Goal: Task Accomplishment & Management: Manage account settings

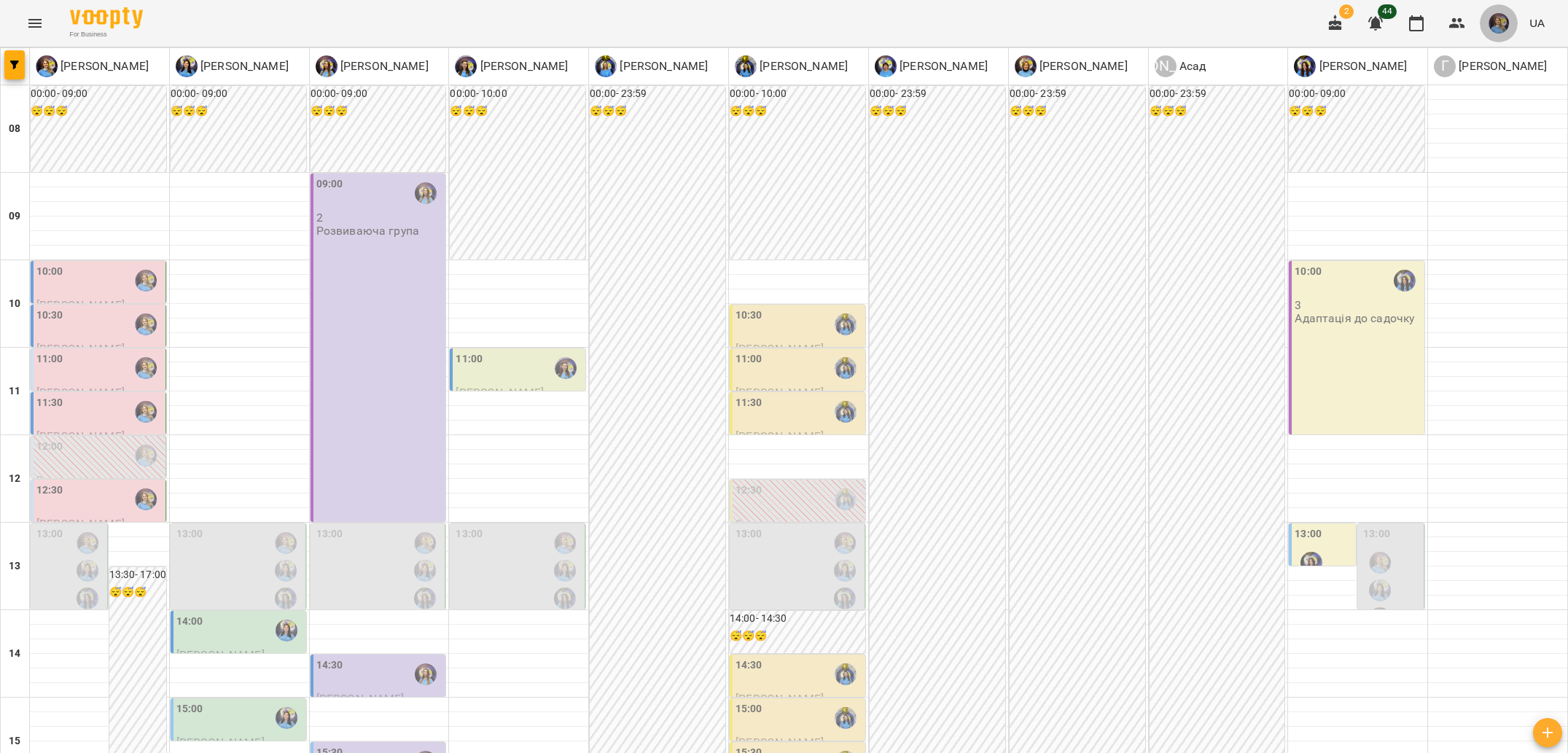
click at [1505, 31] on span "button" at bounding box center [1499, 23] width 21 height 21
click at [1439, 64] on link "[PERSON_NAME]" at bounding box center [1467, 55] width 104 height 26
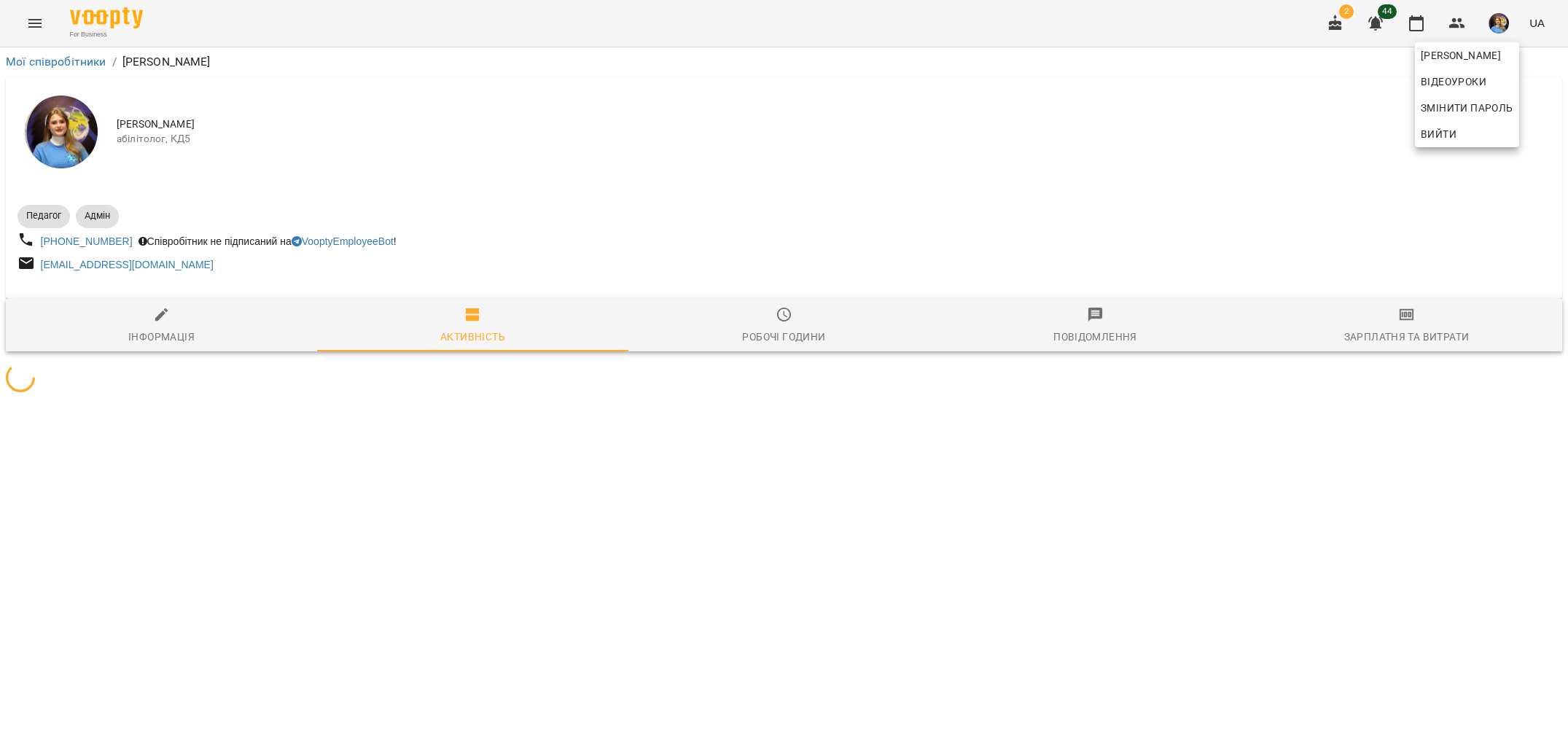
click at [1146, 373] on div at bounding box center [784, 376] width 1568 height 753
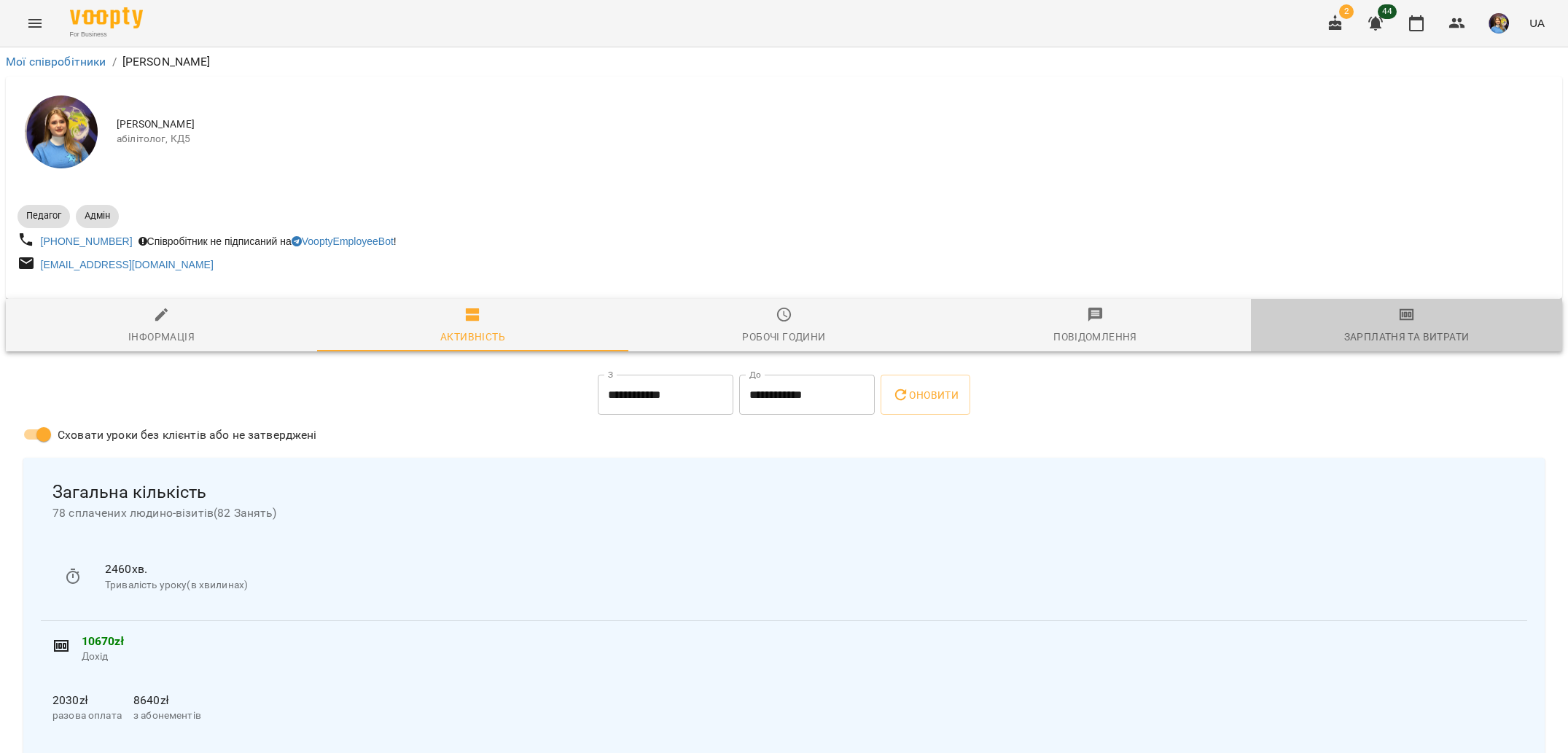
click at [1411, 308] on icon "button" at bounding box center [1407, 315] width 17 height 17
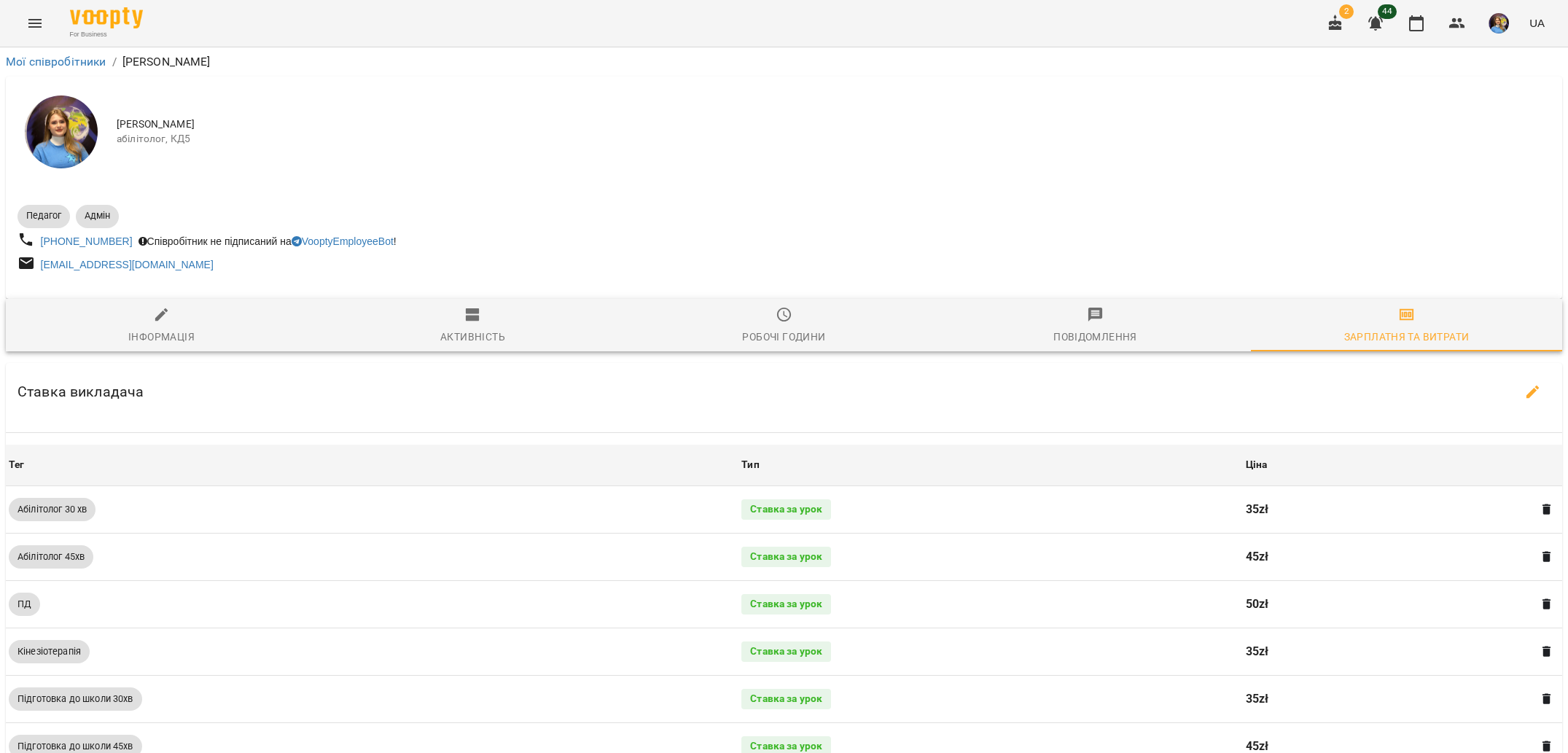
scroll to position [419, 0]
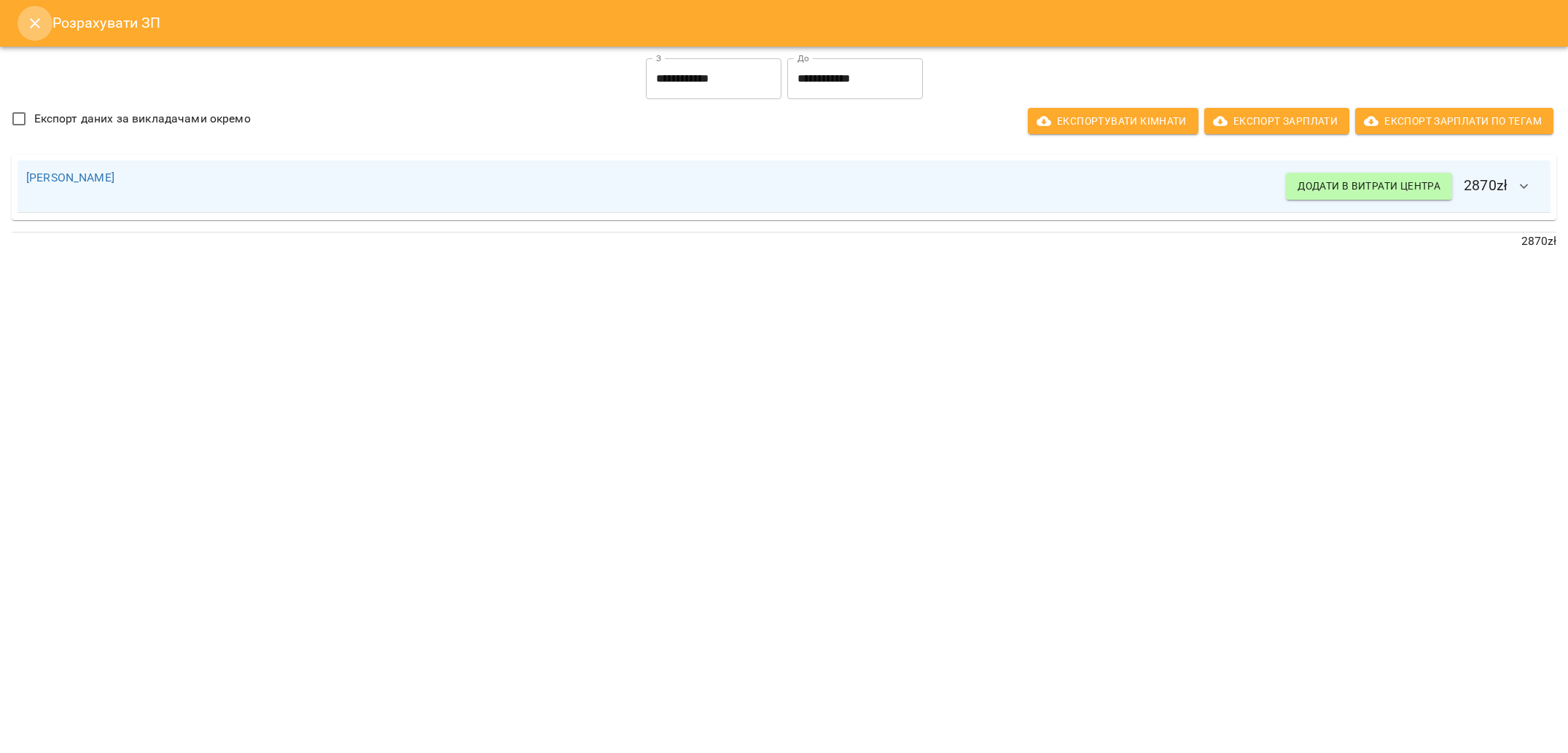
click at [36, 23] on icon "Close" at bounding box center [35, 23] width 17 height 17
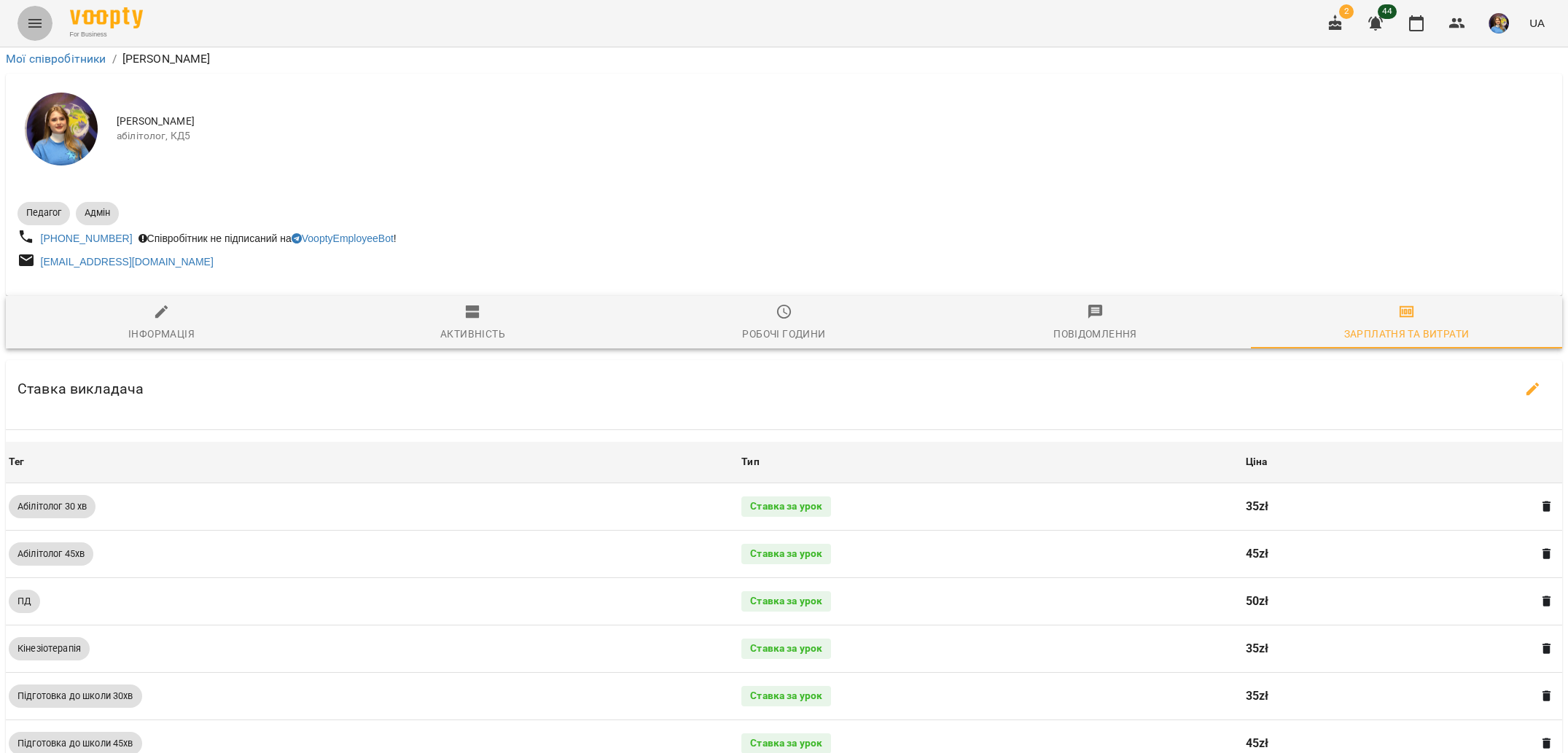
click at [25, 27] on button "Menu" at bounding box center [35, 23] width 35 height 35
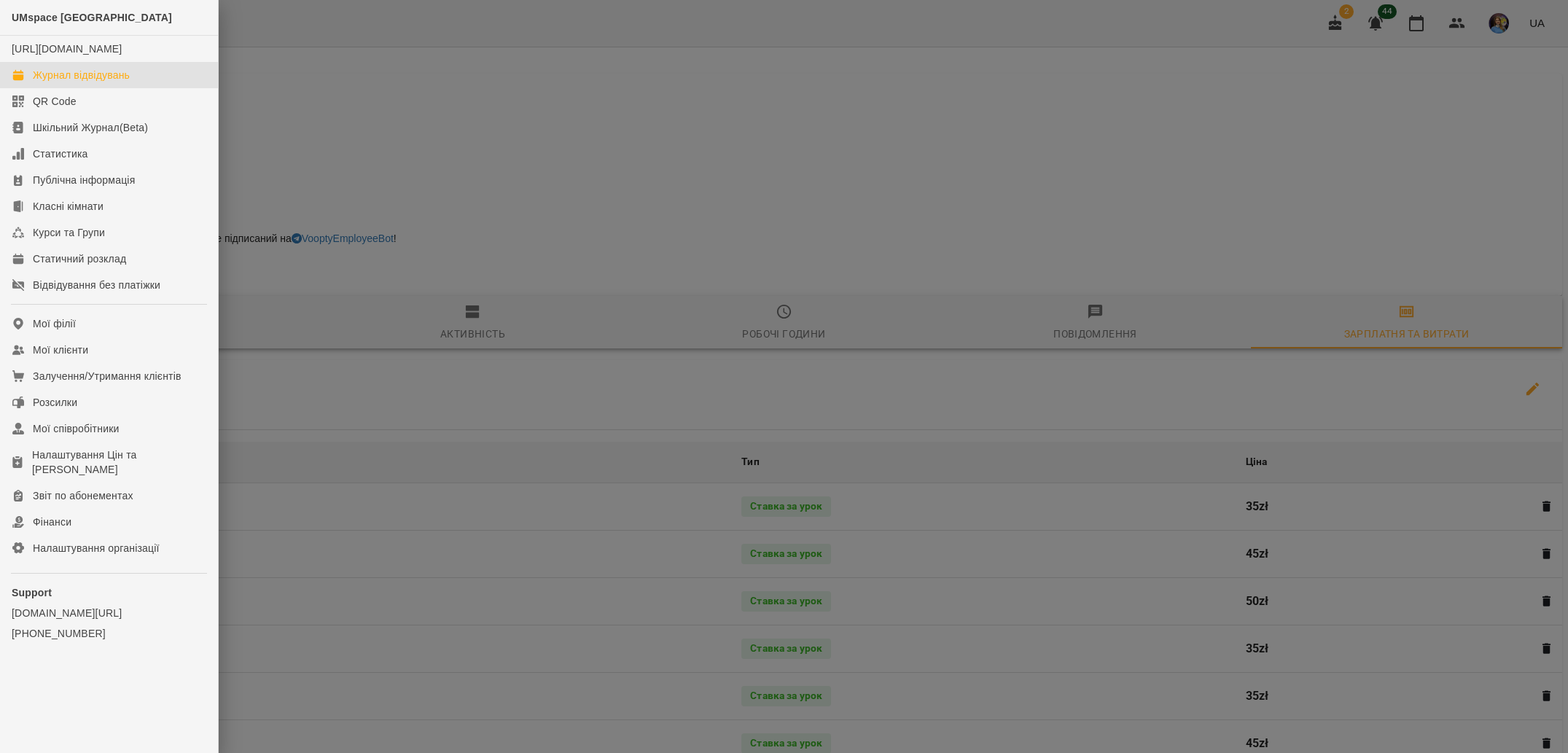
click at [112, 82] on div "Журнал відвідувань" at bounding box center [81, 75] width 97 height 15
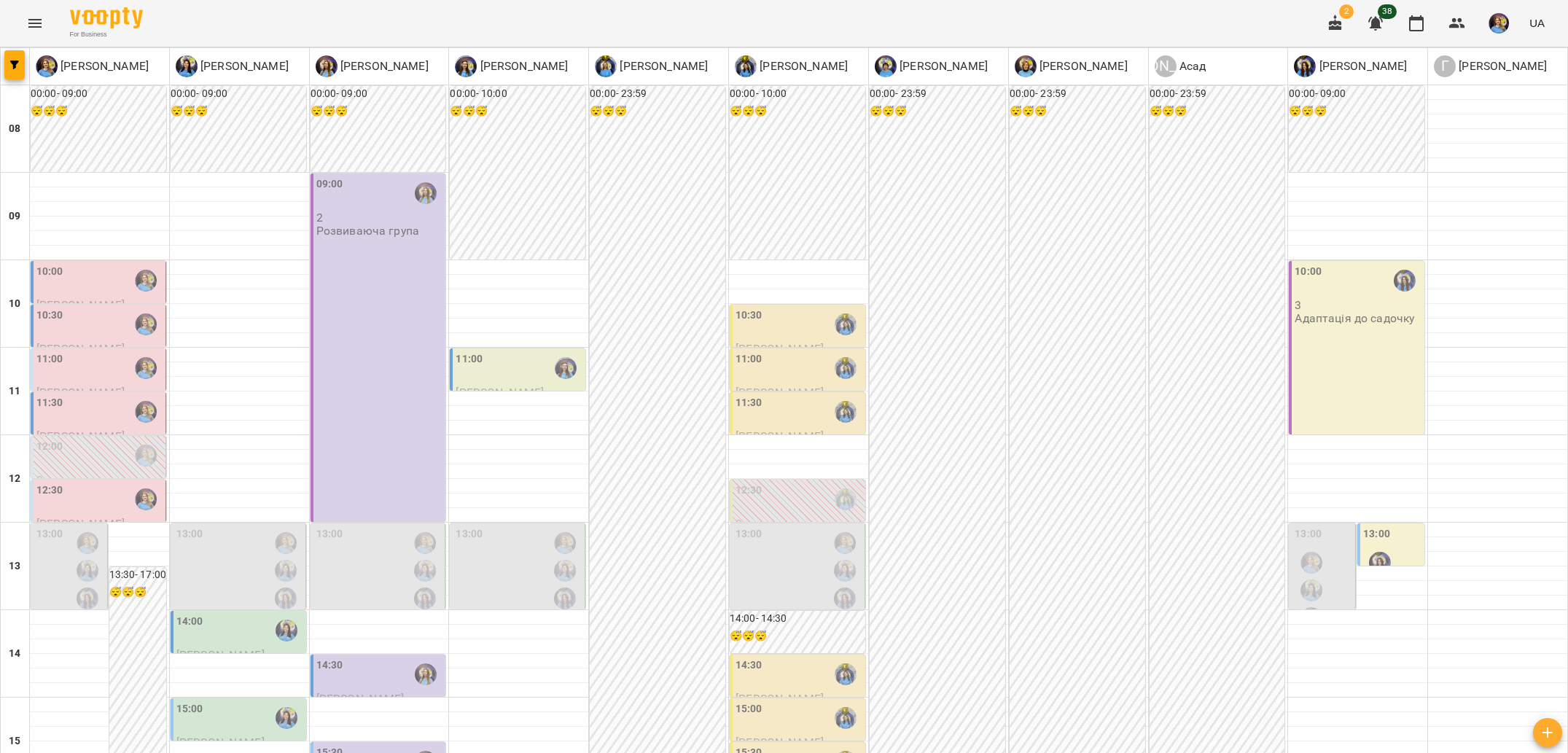
scroll to position [99, 0]
click at [85, 438] on div "12:00" at bounding box center [99, 455] width 126 height 34
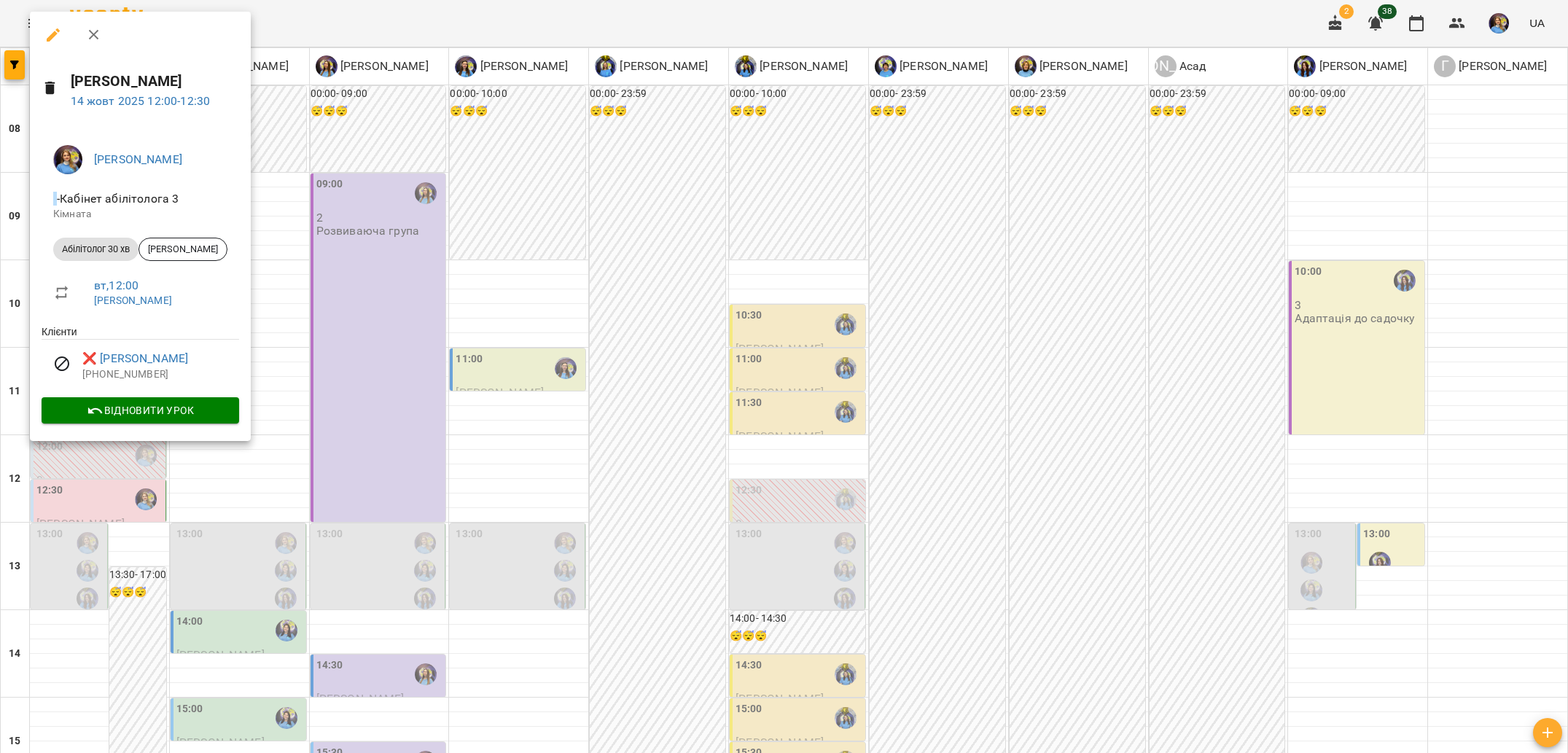
click at [330, 352] on div at bounding box center [784, 376] width 1568 height 753
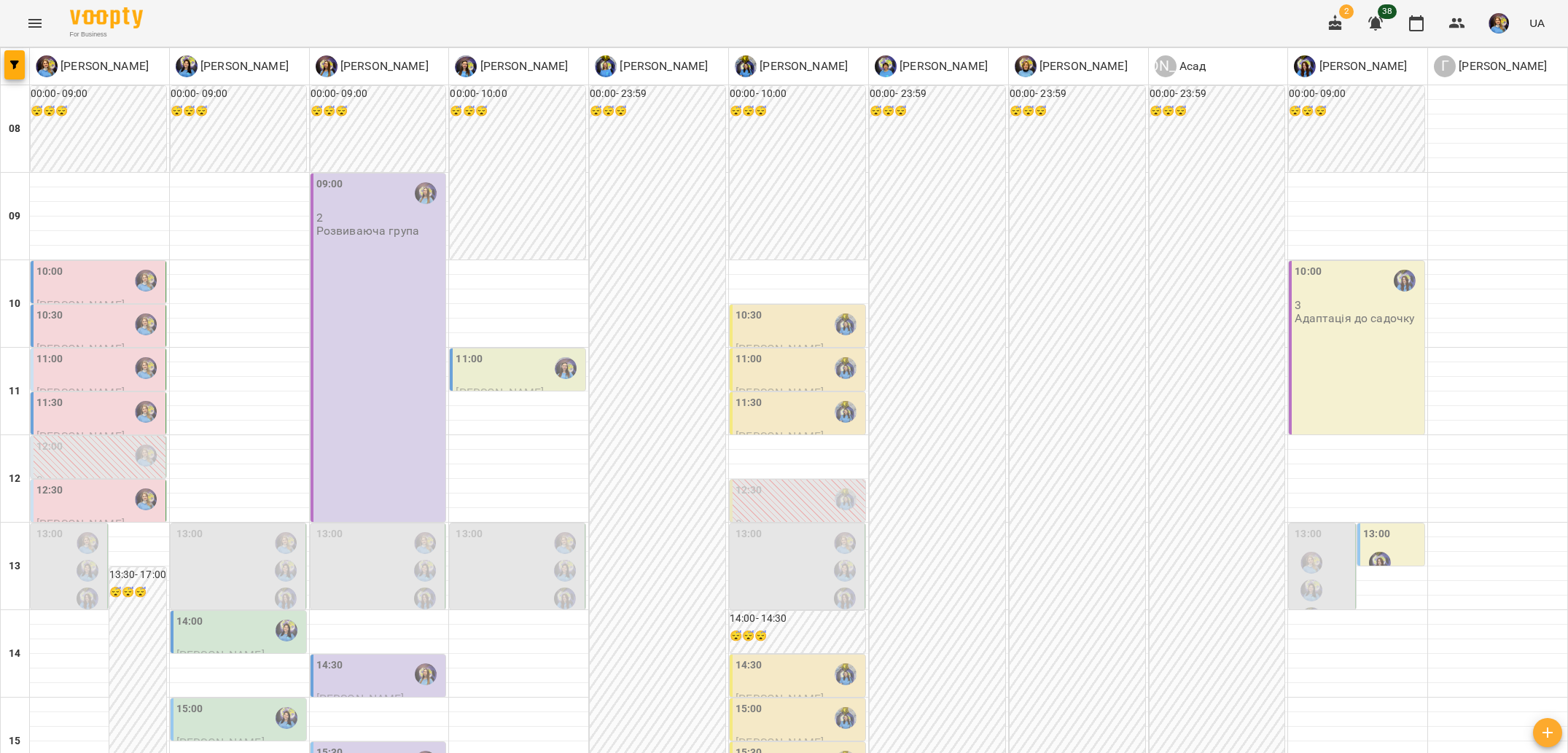
scroll to position [64, 0]
click at [43, 483] on label "12:30" at bounding box center [49, 490] width 27 height 16
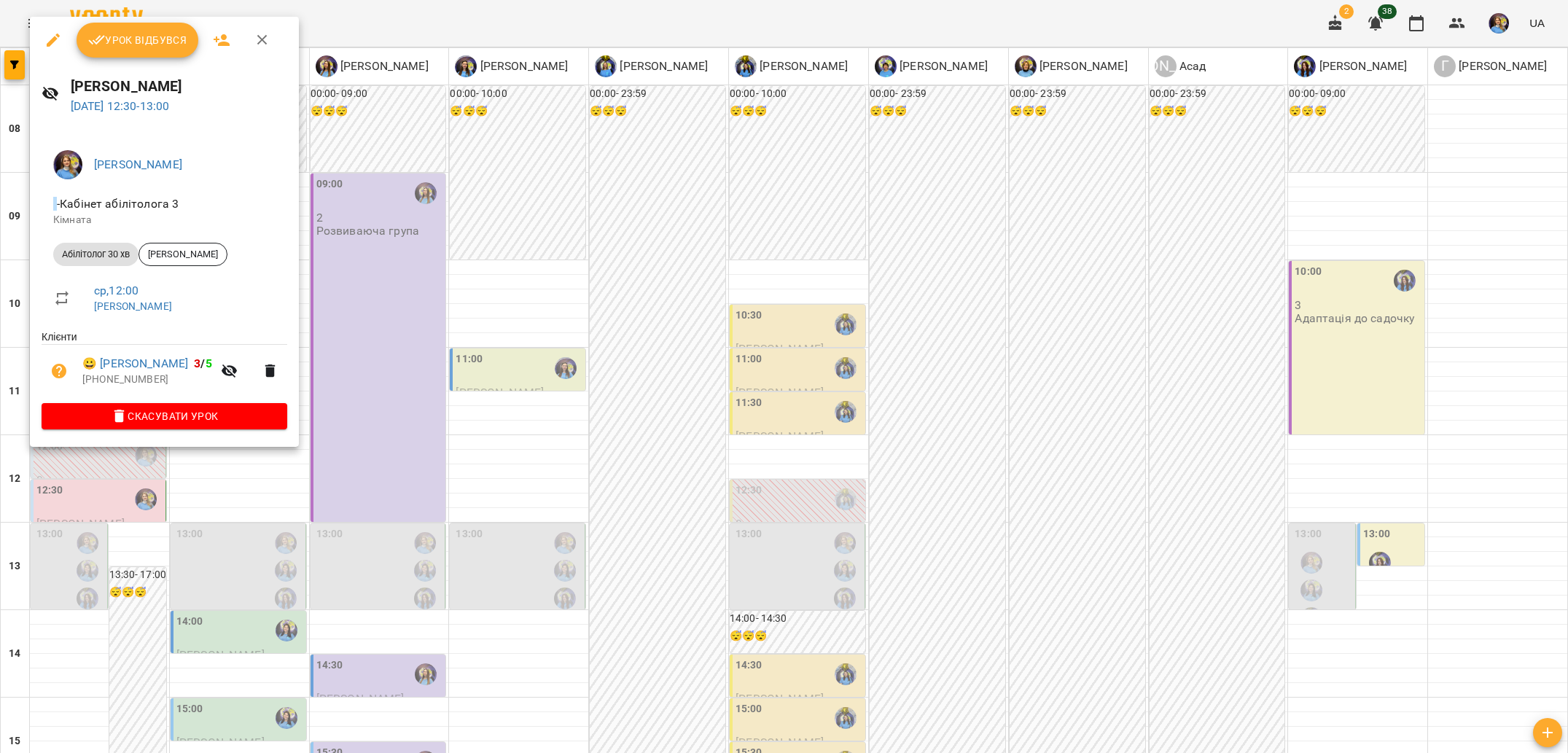
click at [81, 484] on div at bounding box center [784, 376] width 1568 height 753
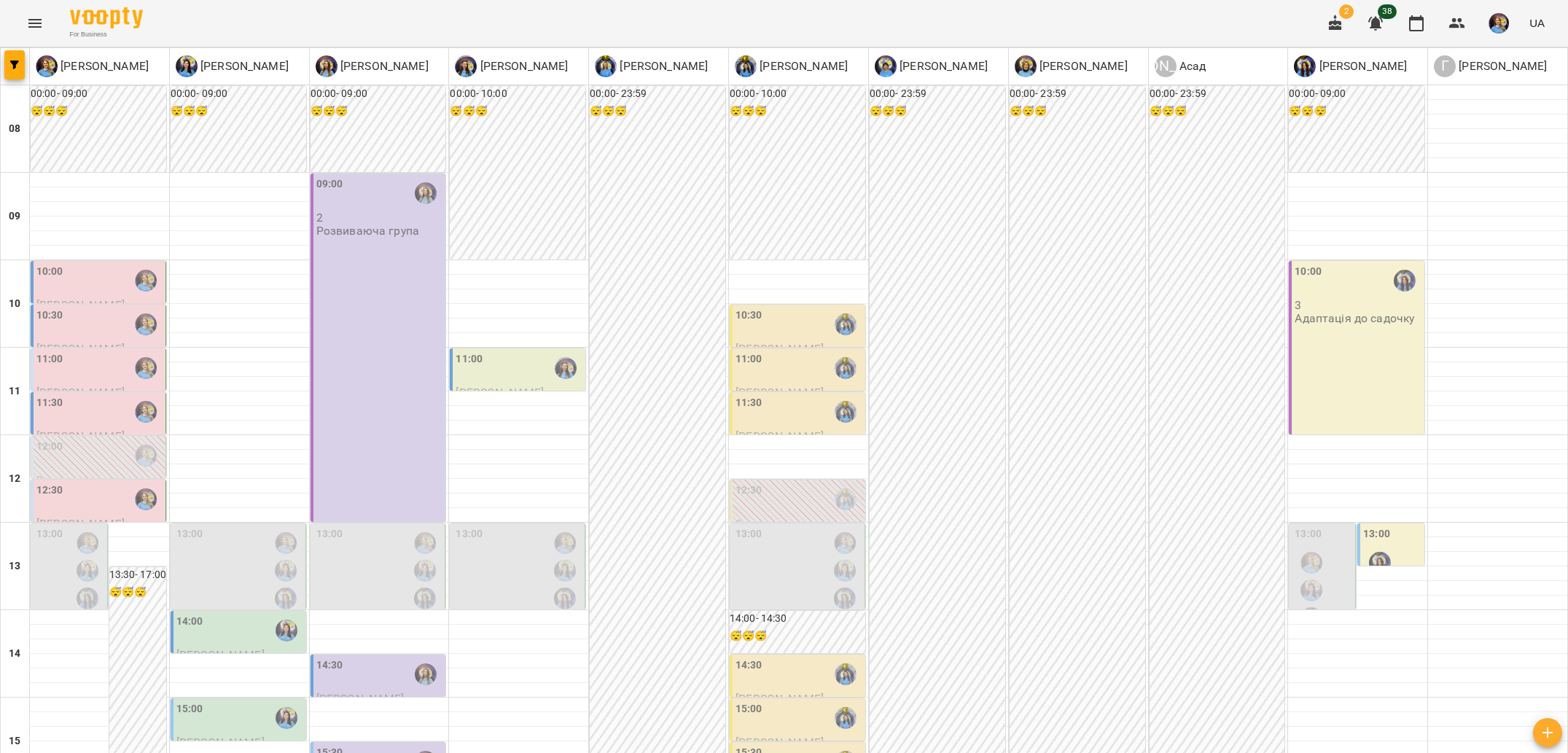
click at [112, 438] on div "12:00" at bounding box center [99, 455] width 126 height 34
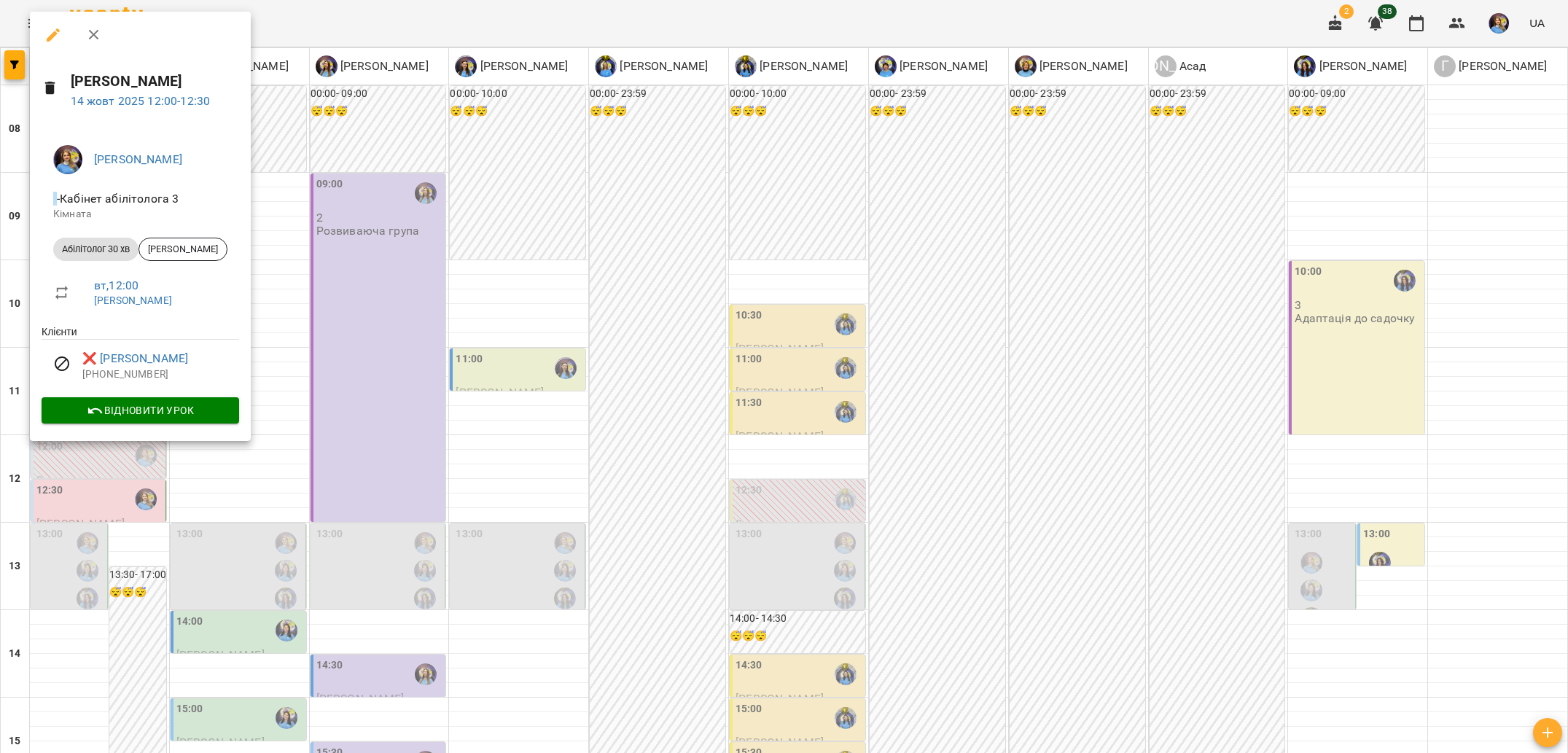
click at [213, 480] on div at bounding box center [784, 376] width 1568 height 753
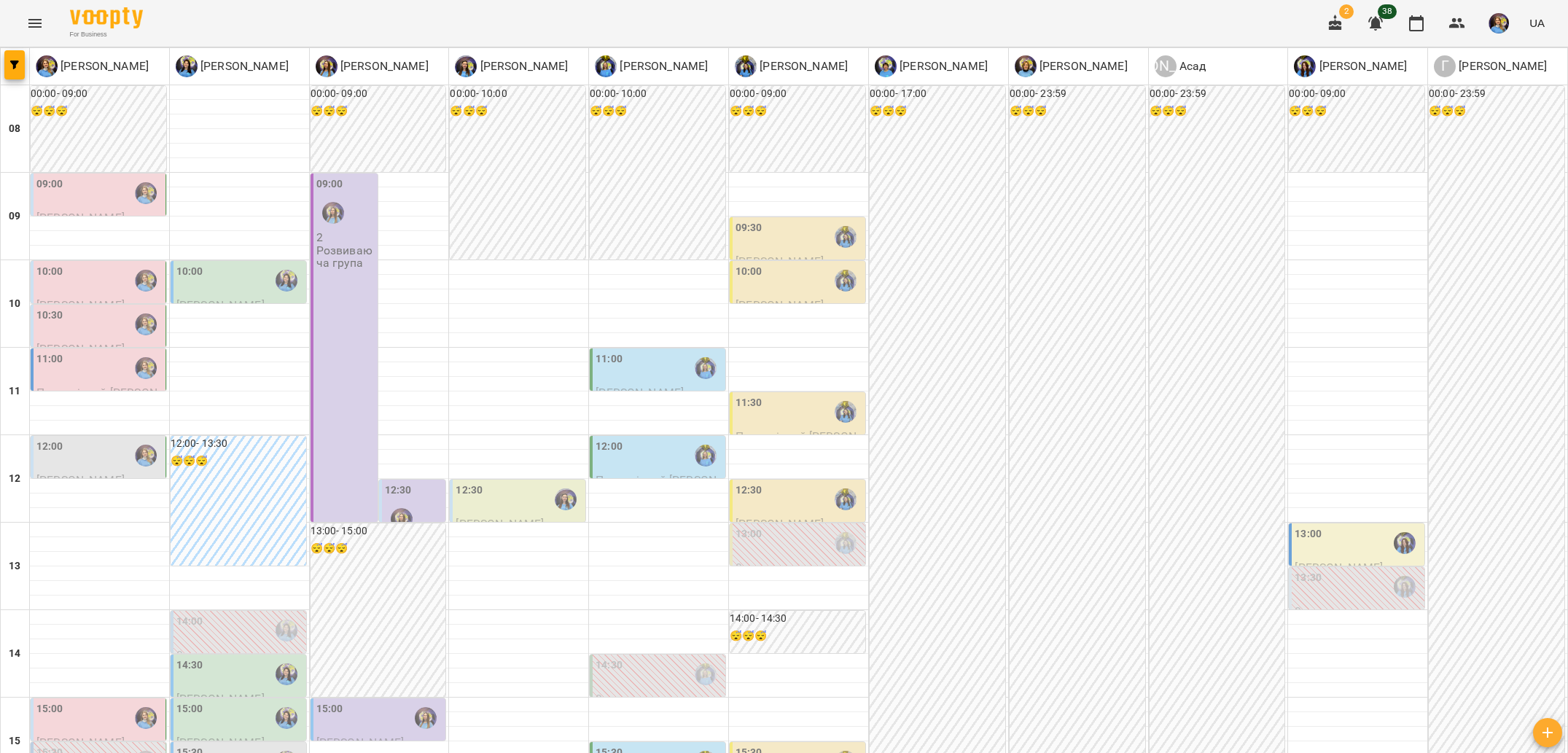
scroll to position [119, 0]
click at [126, 438] on div "12:00" at bounding box center [99, 455] width 126 height 34
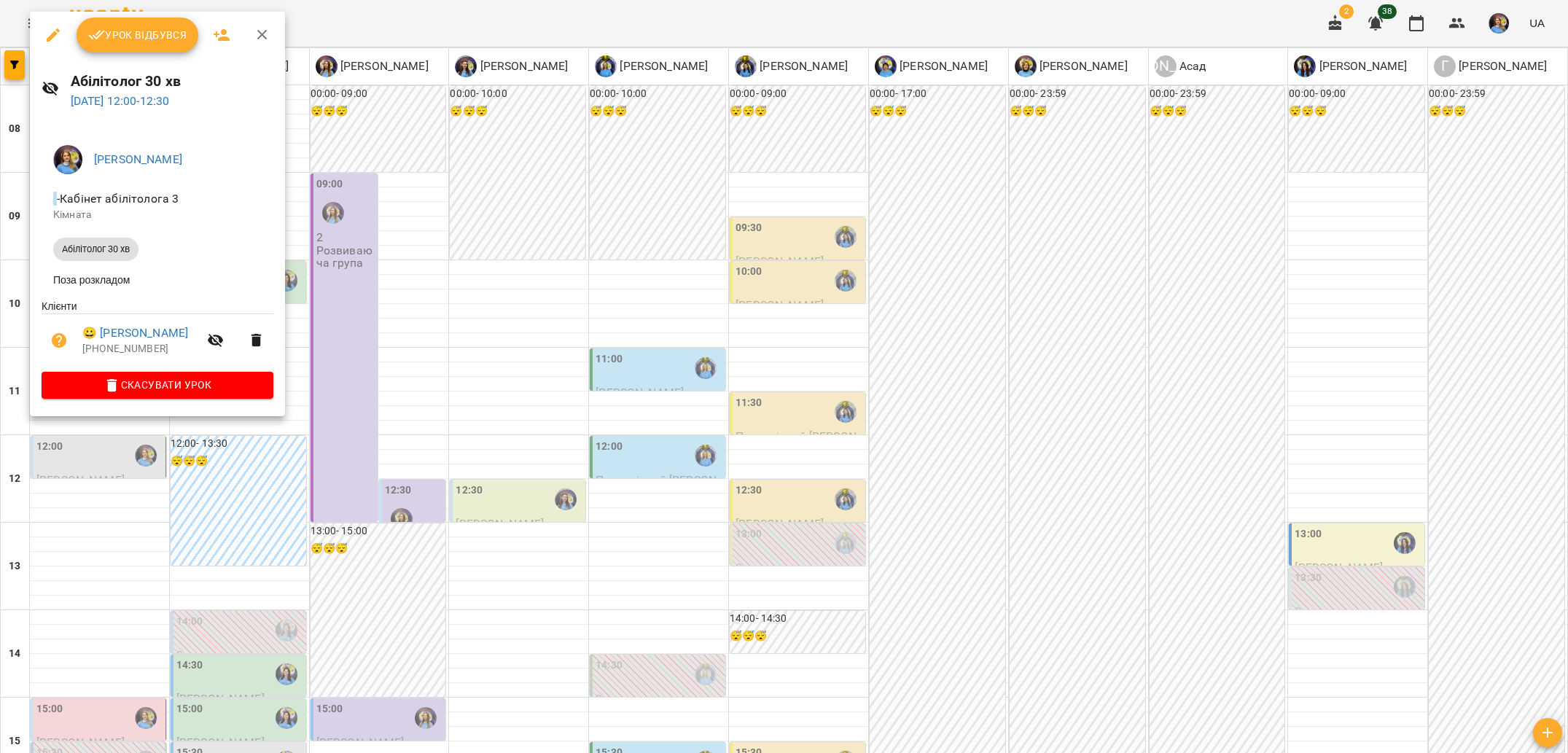
click at [274, 465] on div at bounding box center [784, 376] width 1568 height 753
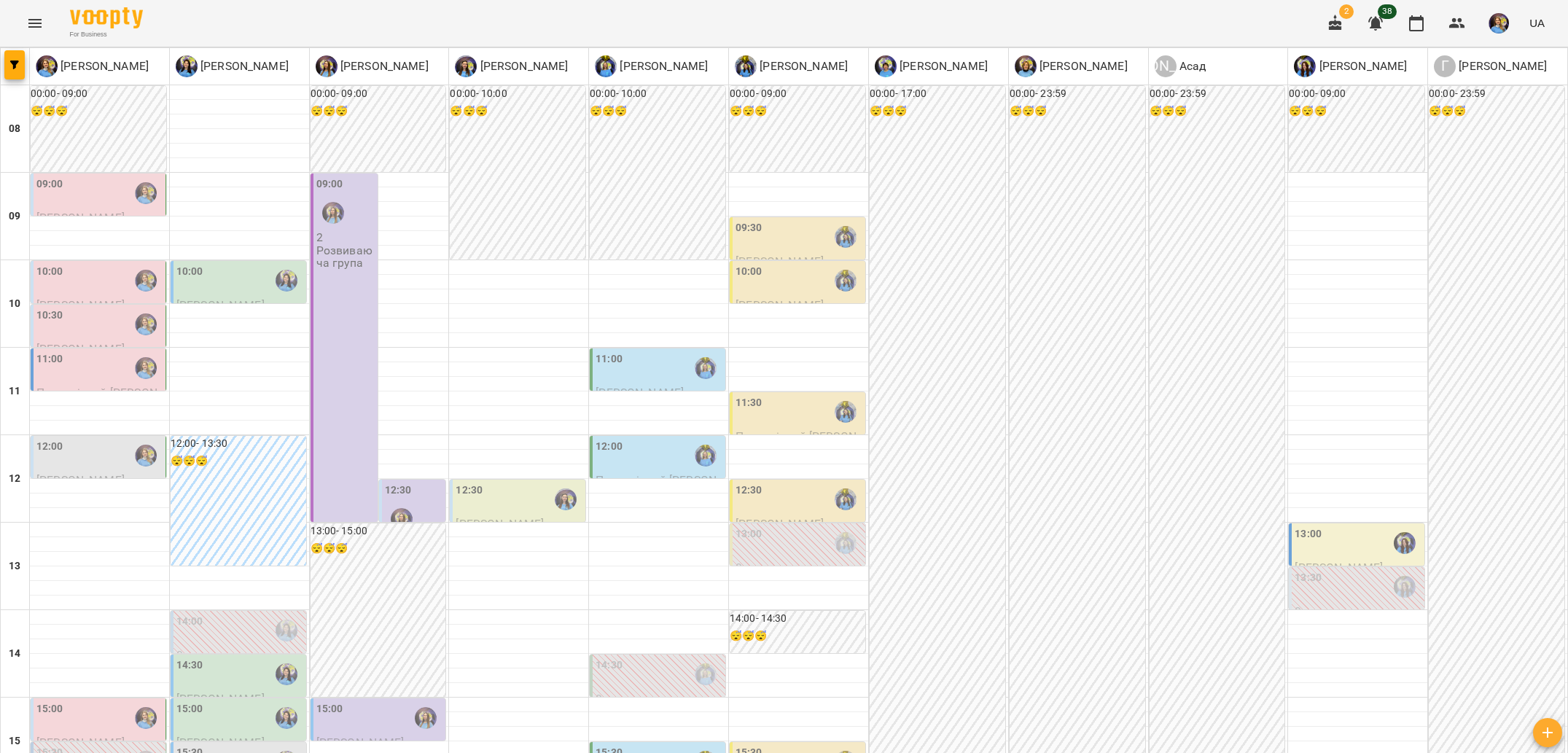
scroll to position [198, 0]
click at [1375, 570] on div "13:30" at bounding box center [1357, 587] width 127 height 34
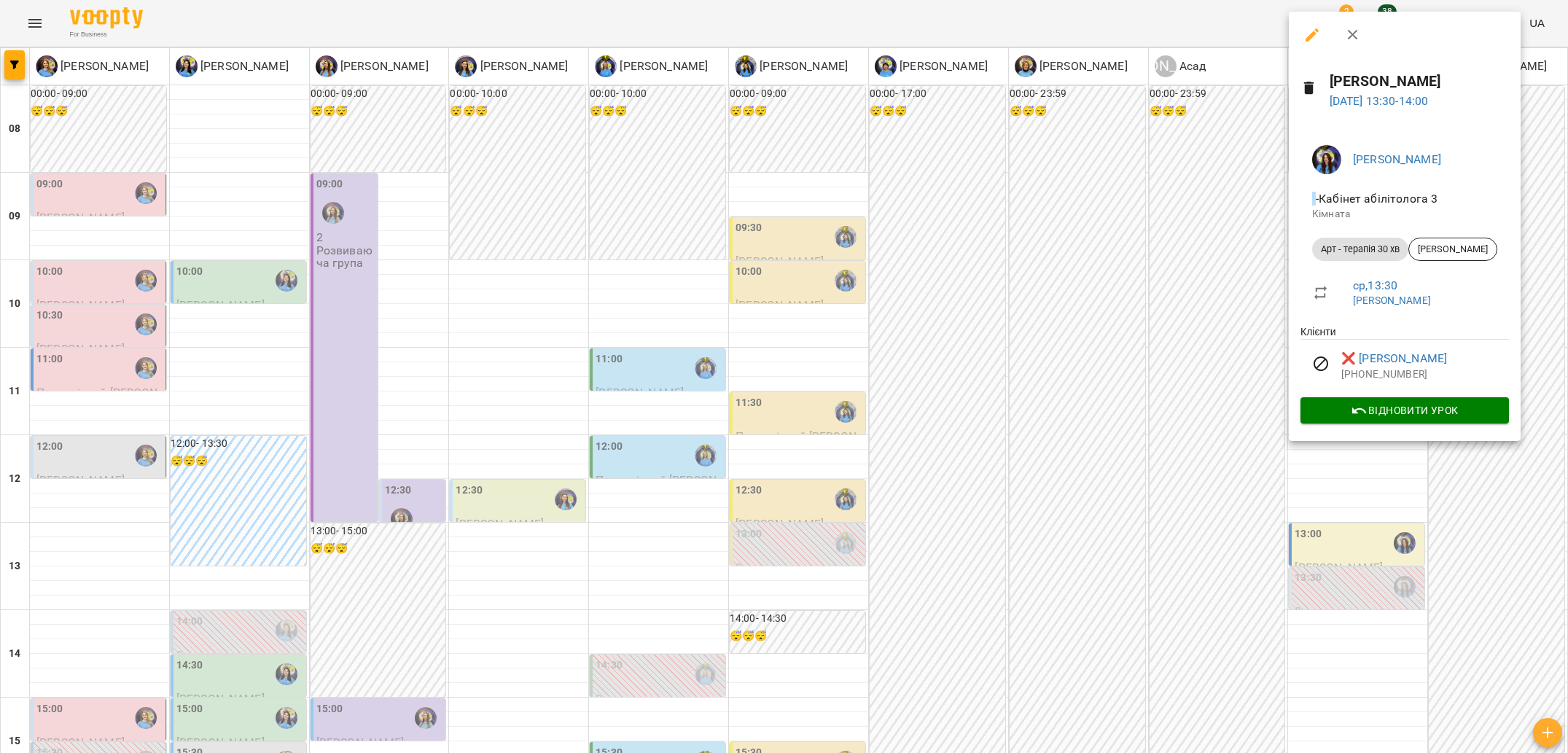
click at [1060, 446] on div at bounding box center [784, 376] width 1568 height 753
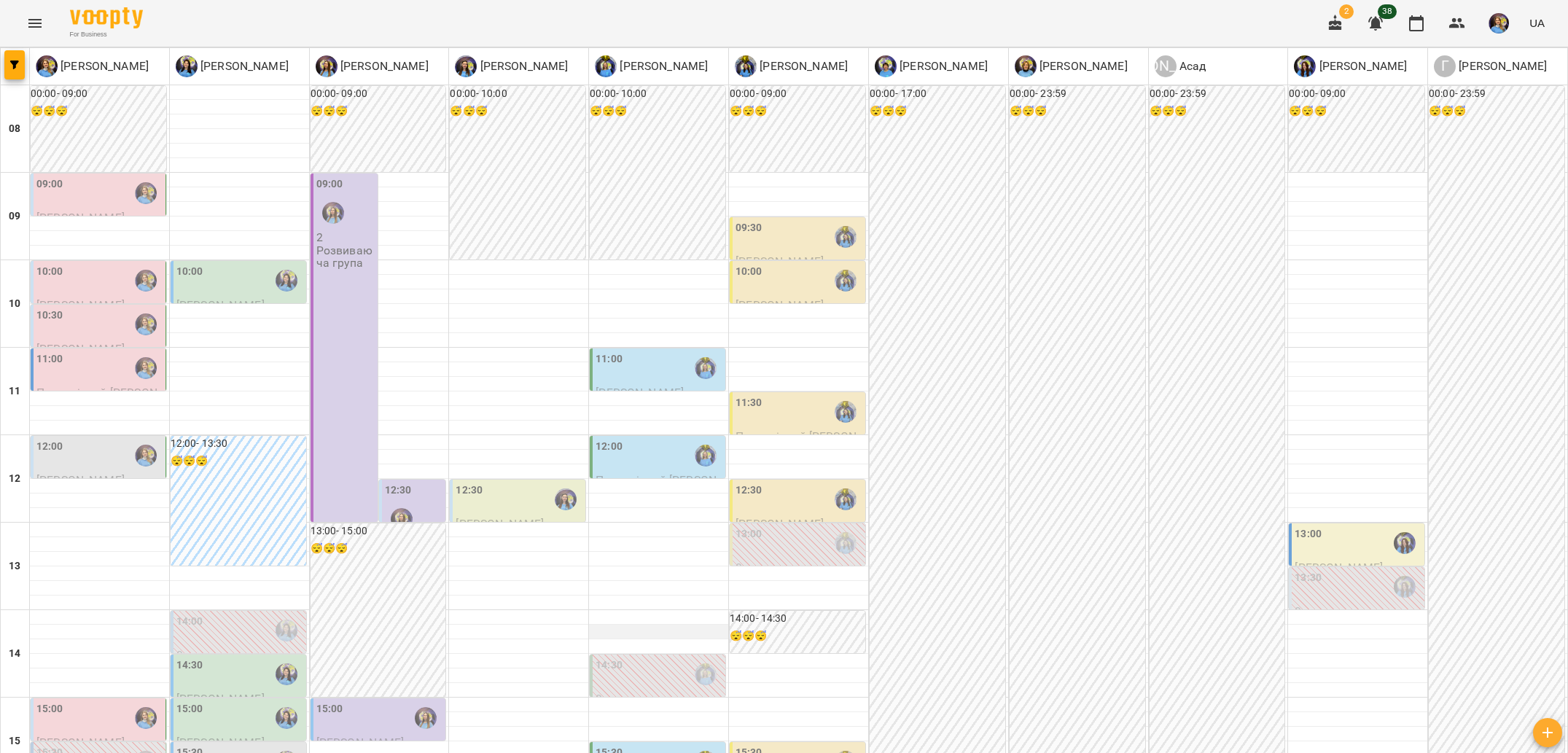
scroll to position [488, 0]
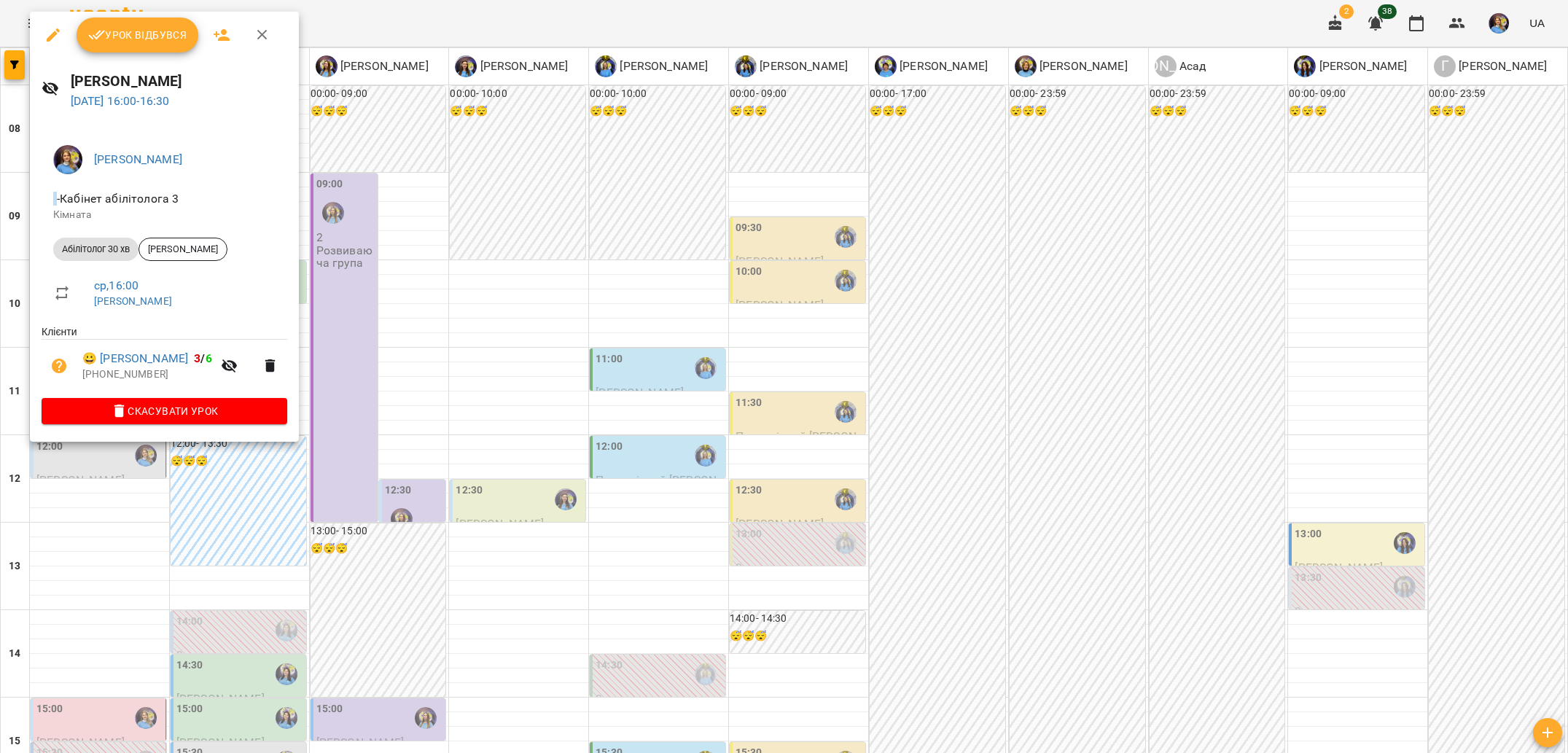
click at [137, 501] on div at bounding box center [784, 376] width 1568 height 753
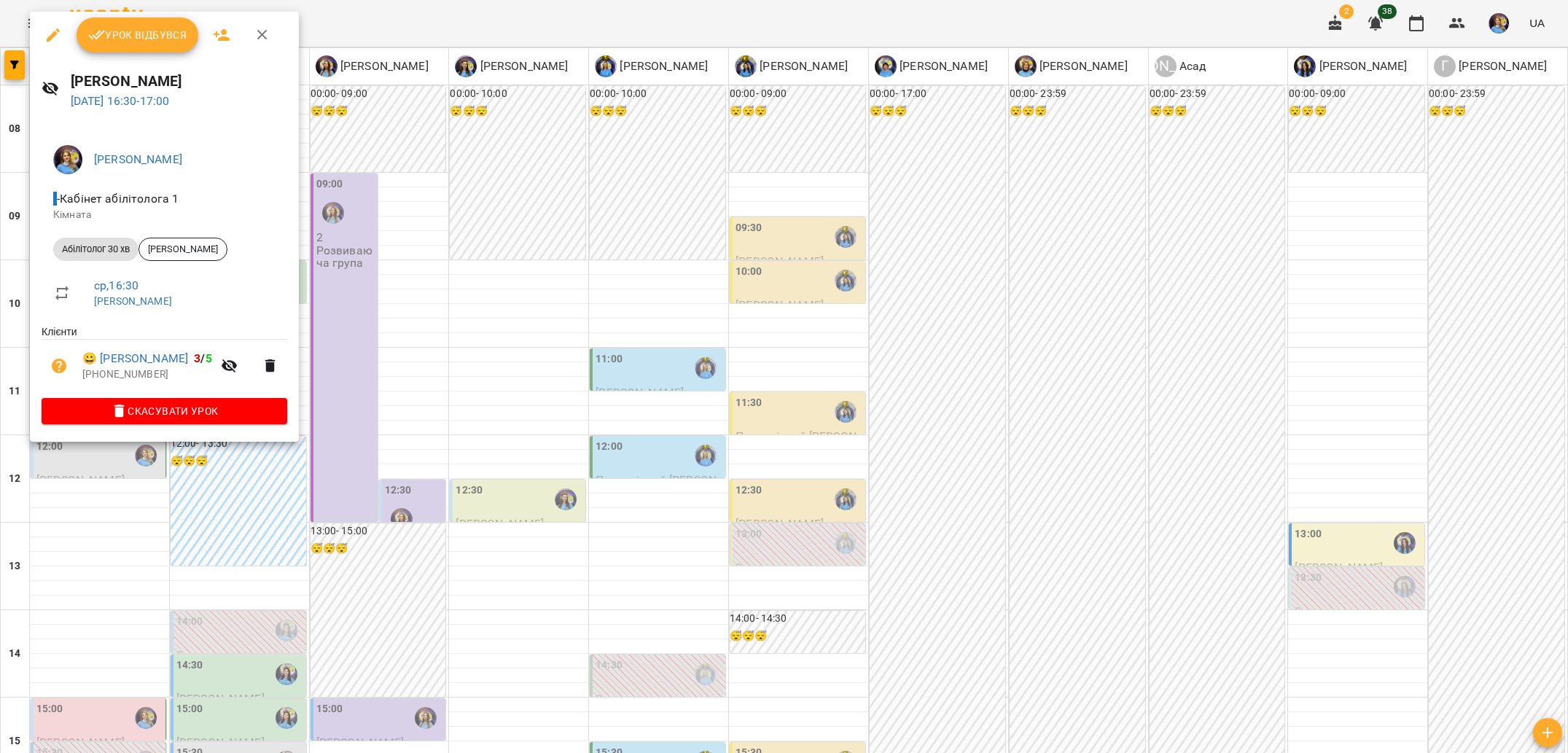
click at [99, 456] on div at bounding box center [784, 376] width 1568 height 753
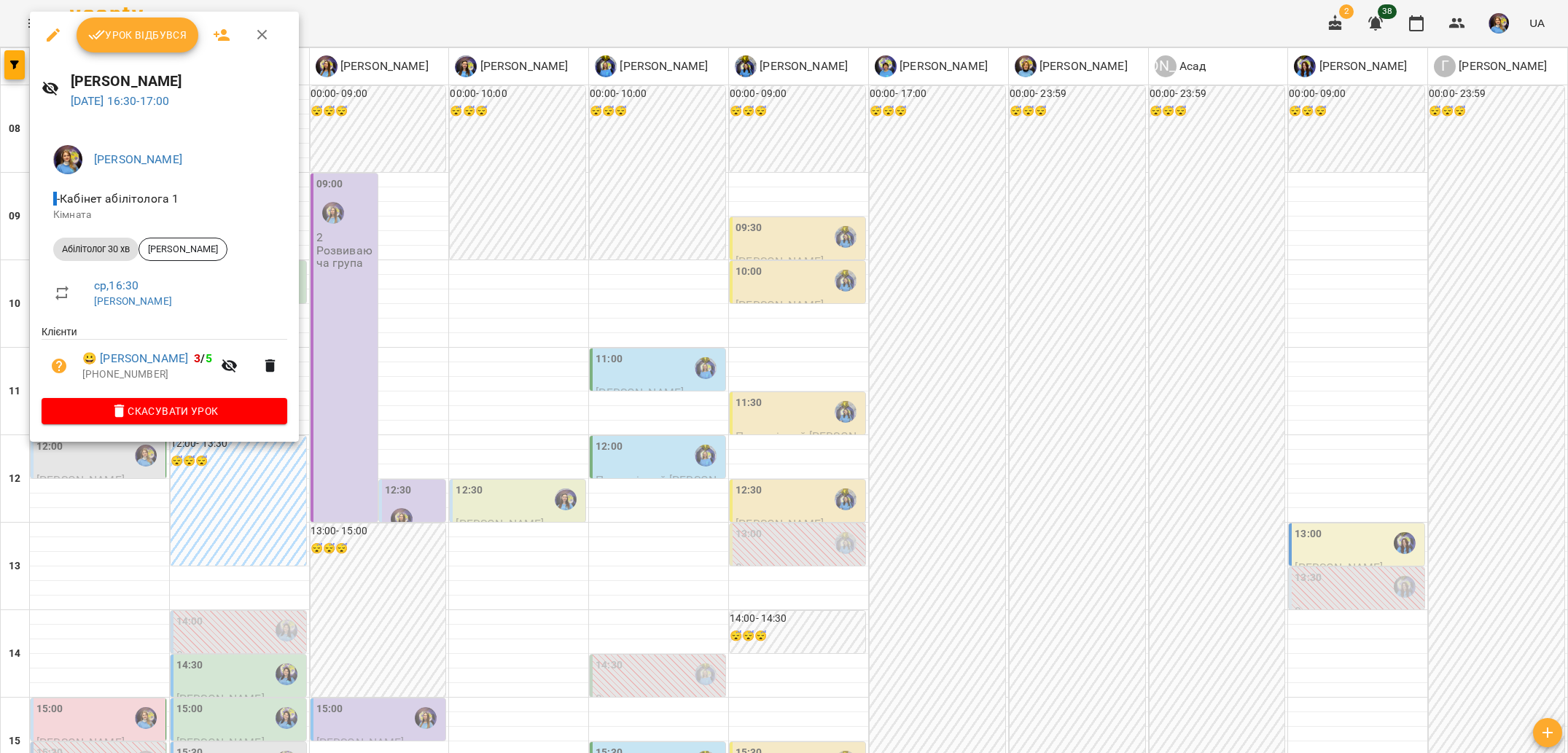
click at [76, 484] on div at bounding box center [784, 376] width 1568 height 753
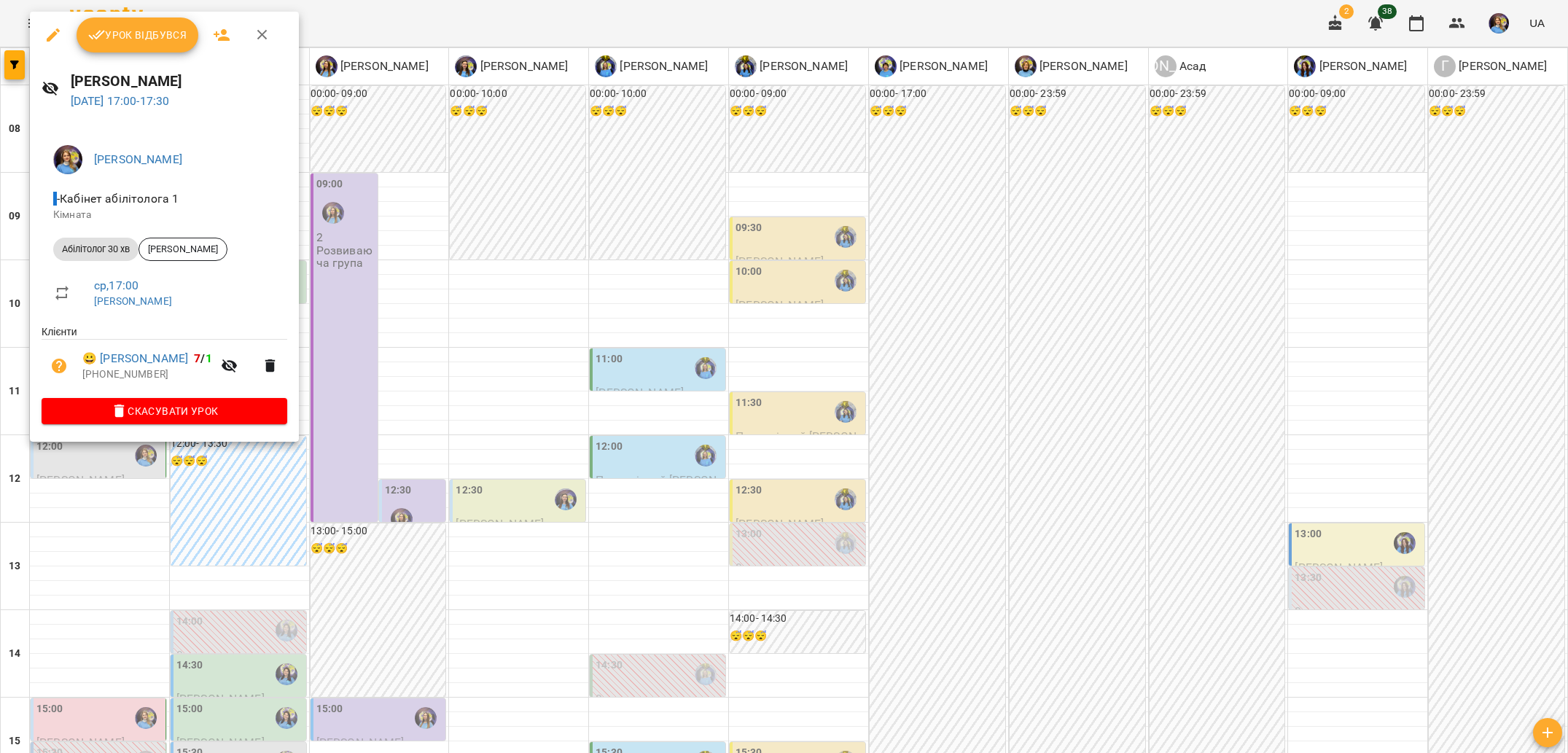
click at [57, 509] on div at bounding box center [784, 376] width 1568 height 753
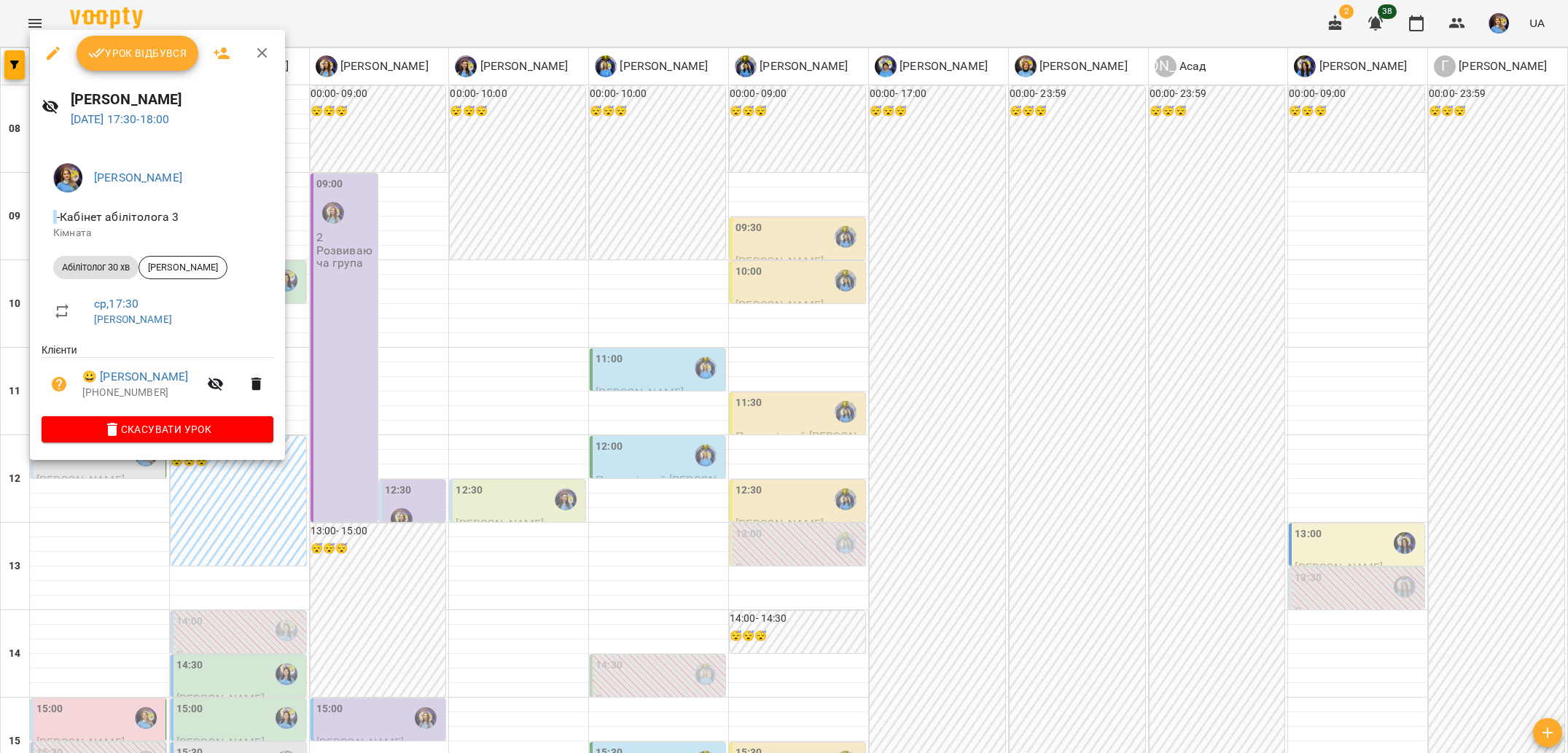
click at [98, 545] on div at bounding box center [784, 376] width 1568 height 753
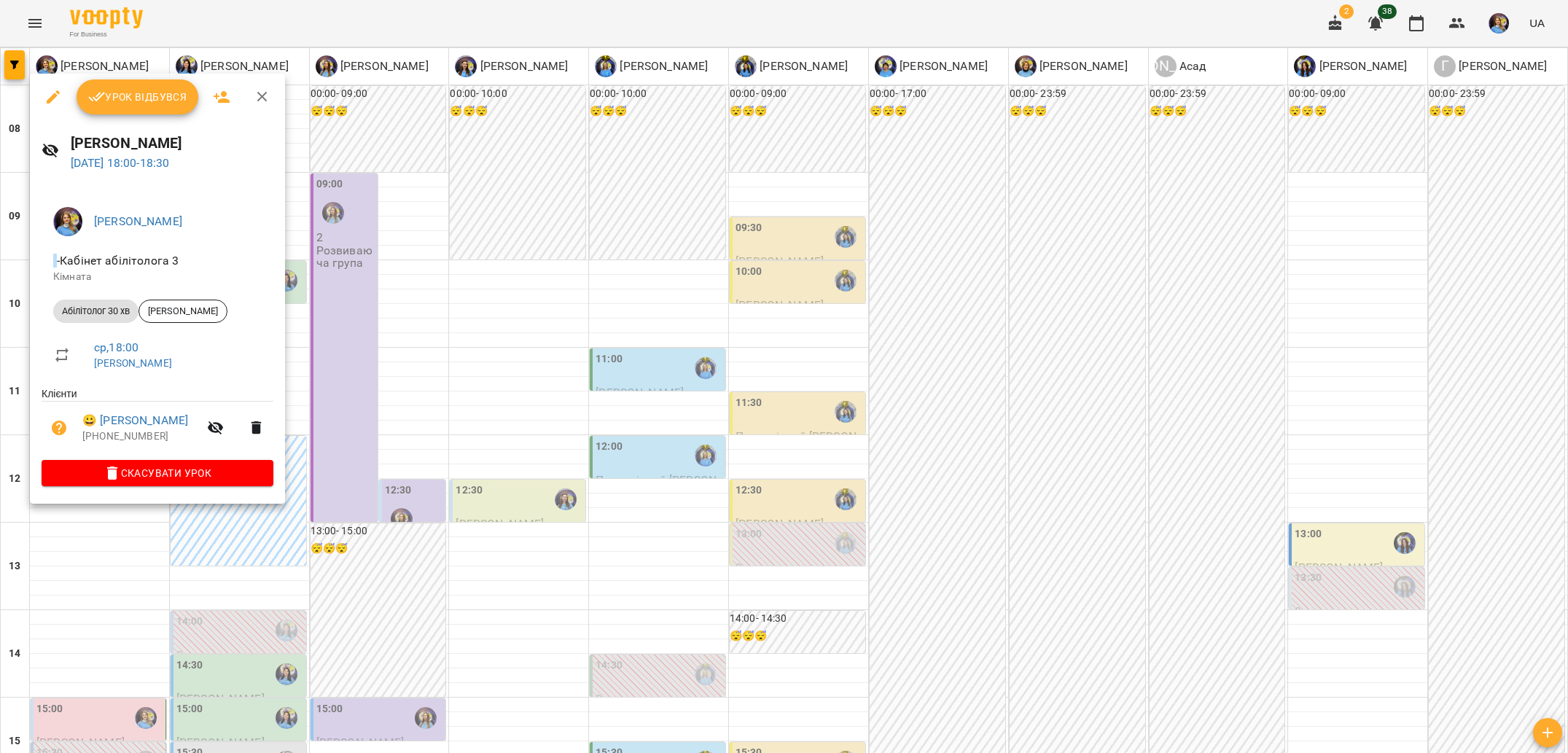
click at [143, 671] on div at bounding box center [784, 376] width 1568 height 753
